Goal: Task Accomplishment & Management: Manage account settings

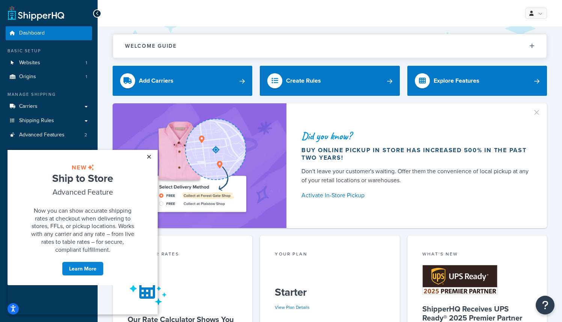
click at [148, 156] on link "×" at bounding box center [148, 157] width 13 height 14
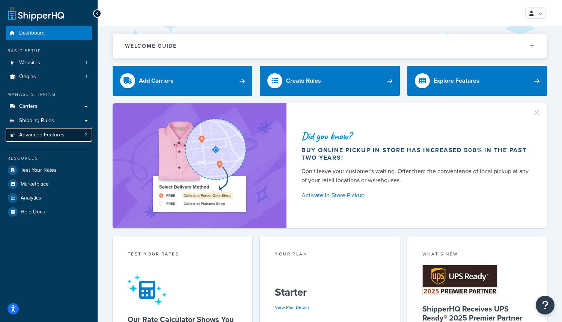
click at [39, 132] on span "Advanced Features" at bounding box center [41, 135] width 45 height 6
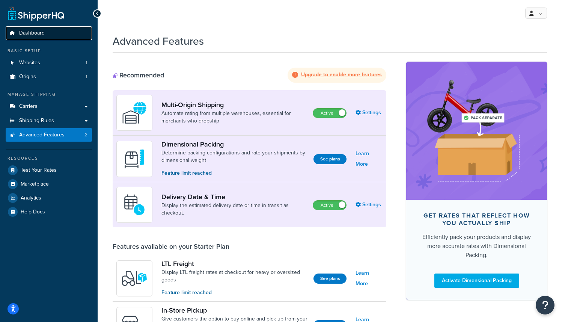
click at [33, 34] on span "Dashboard" at bounding box center [32, 33] width 26 height 6
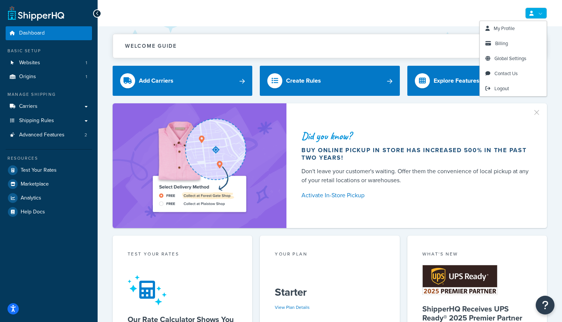
click at [540, 11] on link at bounding box center [537, 13] width 22 height 11
click at [508, 46] on span "Billing" at bounding box center [502, 43] width 13 height 7
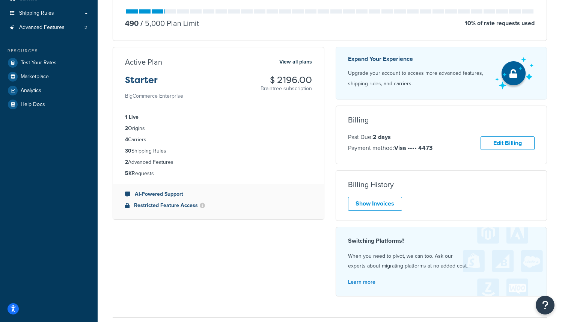
scroll to position [167, 0]
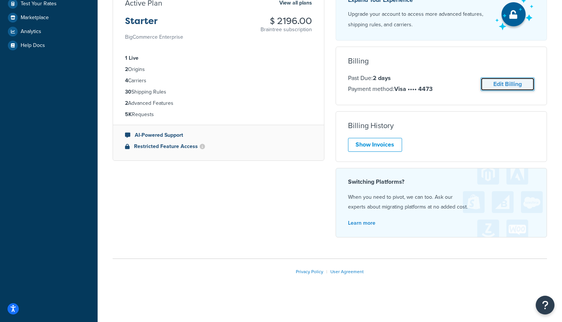
click at [520, 82] on link "Edit Billing" at bounding box center [508, 84] width 54 height 14
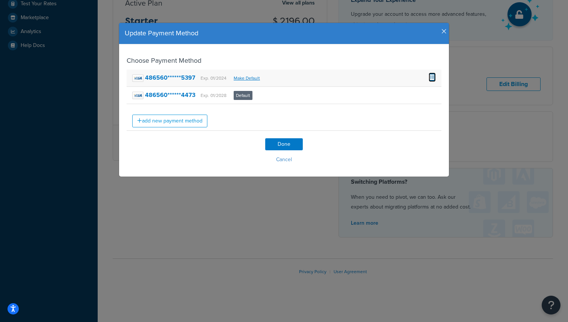
click at [431, 77] on span at bounding box center [432, 77] width 7 height 8
click at [195, 118] on link "add new payment method" at bounding box center [169, 121] width 75 height 13
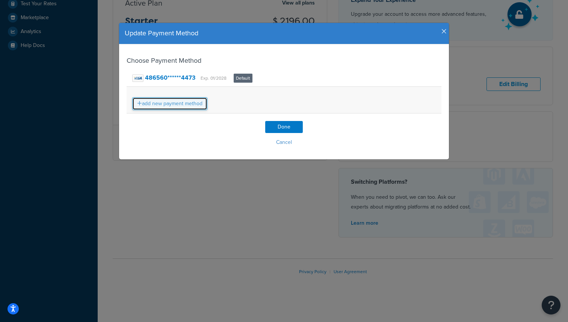
click at [190, 105] on link "add new payment method" at bounding box center [169, 103] width 75 height 13
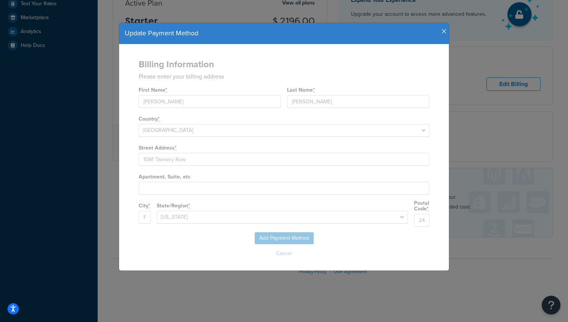
select select
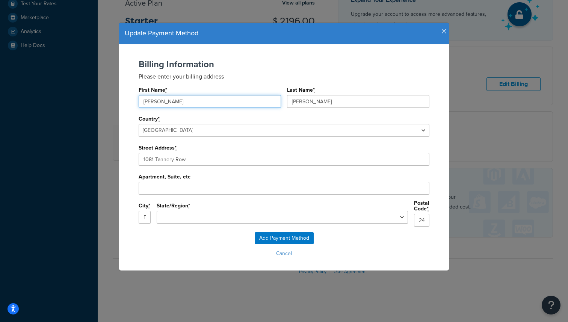
click at [190, 105] on input "Moore" at bounding box center [210, 101] width 142 height 13
click at [300, 235] on input "Add Payment Method" at bounding box center [284, 238] width 59 height 12
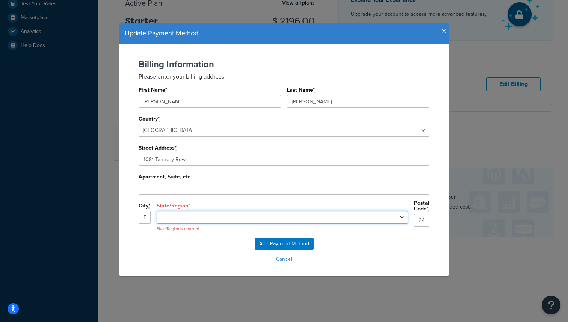
click at [293, 216] on select "Alabama Alaska Arizona Arkansas California Colorado Connecticut Delaware Florid…" at bounding box center [282, 217] width 251 height 13
select select "VA"
click at [215, 211] on select "Alabama Alaska Arizona Arkansas California Colorado Connecticut Delaware Florid…" at bounding box center [282, 217] width 251 height 13
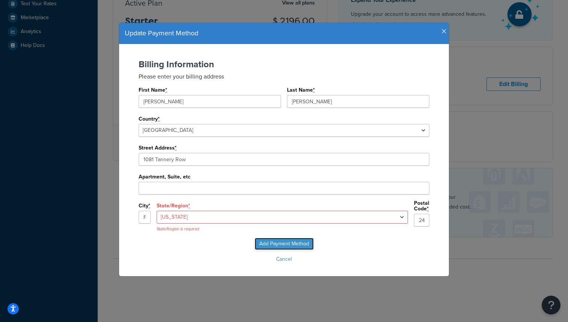
click at [279, 246] on input "Add Payment Method" at bounding box center [284, 244] width 59 height 12
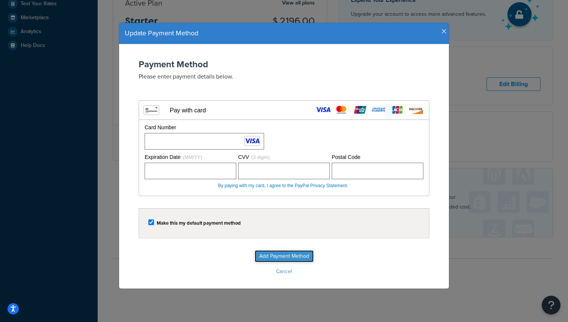
click at [286, 257] on input "Add Payment Method" at bounding box center [284, 256] width 59 height 12
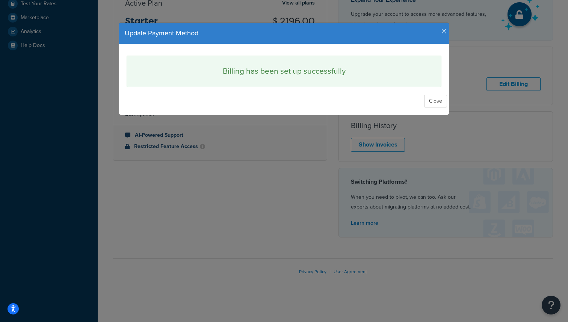
click at [441, 33] on icon "button" at bounding box center [443, 31] width 5 height 7
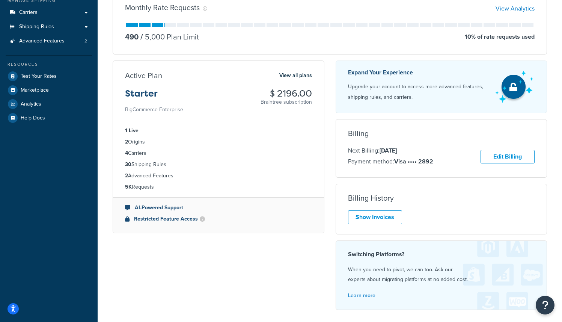
scroll to position [92, 0]
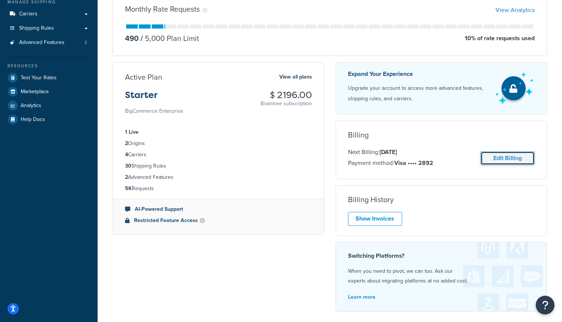
click at [509, 159] on link "Edit Billing" at bounding box center [508, 158] width 54 height 14
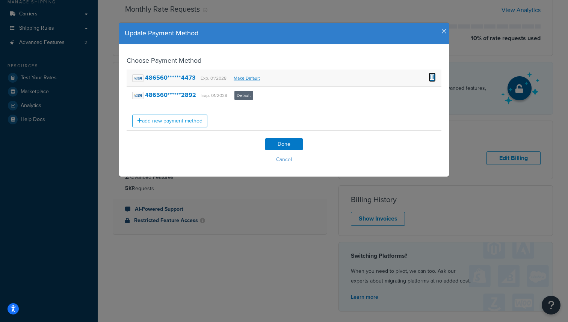
click at [431, 75] on span at bounding box center [432, 77] width 7 height 8
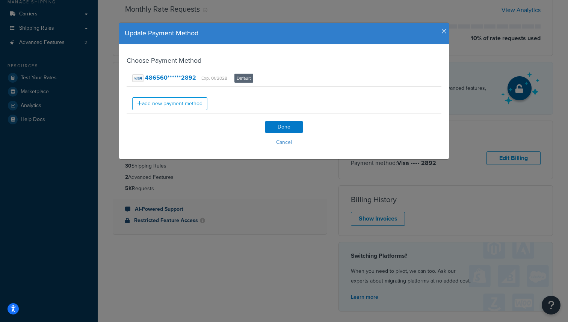
click at [342, 186] on div "Update Payment Method Choose Payment Method 486560******2892 Exp. 01/2028 Defau…" at bounding box center [284, 161] width 568 height 322
click at [283, 142] on button "Cancel" at bounding box center [284, 142] width 315 height 11
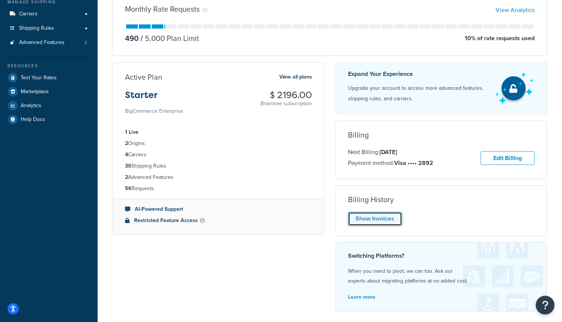
click at [360, 223] on link "Show Invoices" at bounding box center [375, 219] width 54 height 14
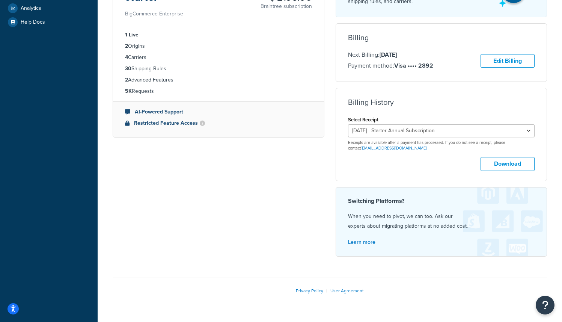
scroll to position [190, 0]
